Goal: Information Seeking & Learning: Learn about a topic

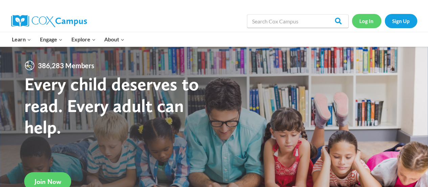
click at [367, 21] on link "Log In" at bounding box center [366, 21] width 29 height 14
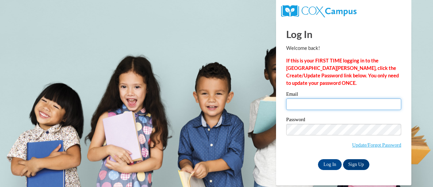
click at [310, 107] on input "Email" at bounding box center [343, 104] width 115 height 12
type input "[EMAIL_ADDRESS][DOMAIN_NAME]"
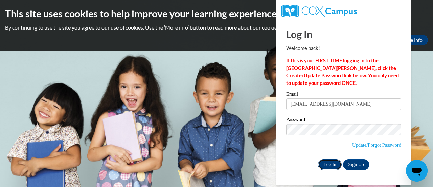
click at [327, 161] on input "Log In" at bounding box center [330, 164] width 24 height 11
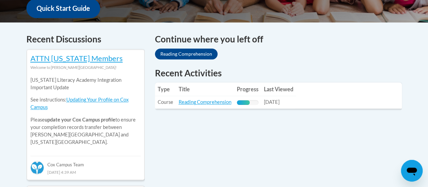
scroll to position [266, 0]
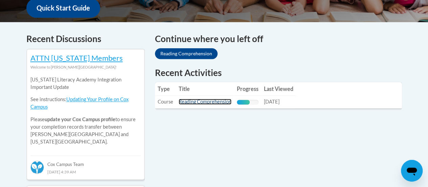
click at [193, 102] on link "Reading Comprehension" at bounding box center [205, 102] width 53 height 6
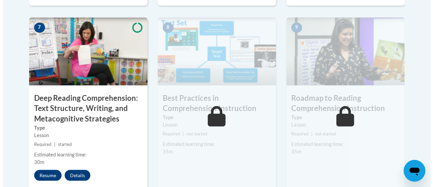
scroll to position [584, 0]
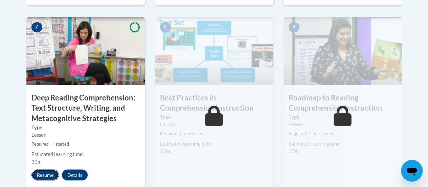
click at [40, 176] on button "Resume" at bounding box center [44, 174] width 27 height 11
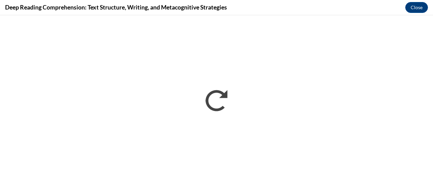
scroll to position [0, 0]
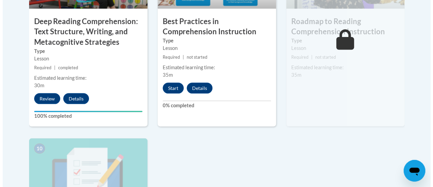
scroll to position [661, 0]
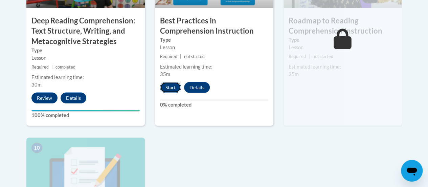
click at [164, 91] on button "Start" at bounding box center [170, 87] width 21 height 11
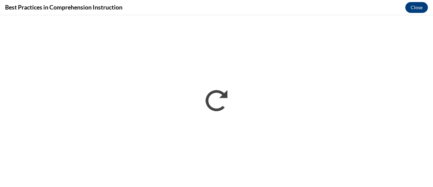
scroll to position [0, 0]
